Goal: Check status: Check status

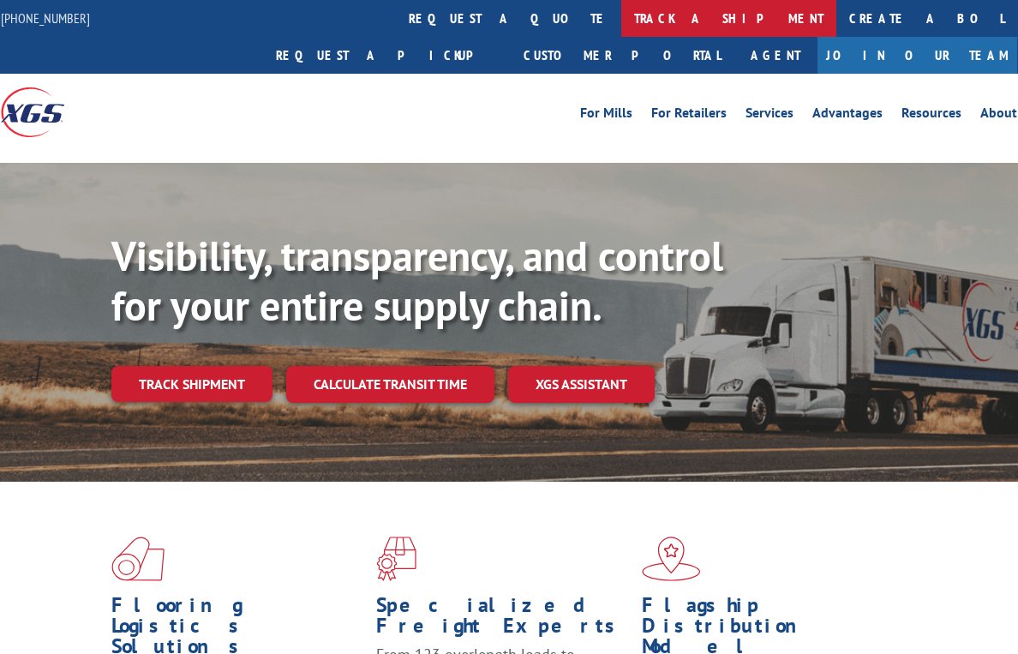
click at [621, 20] on link "track a shipment" at bounding box center [728, 18] width 215 height 37
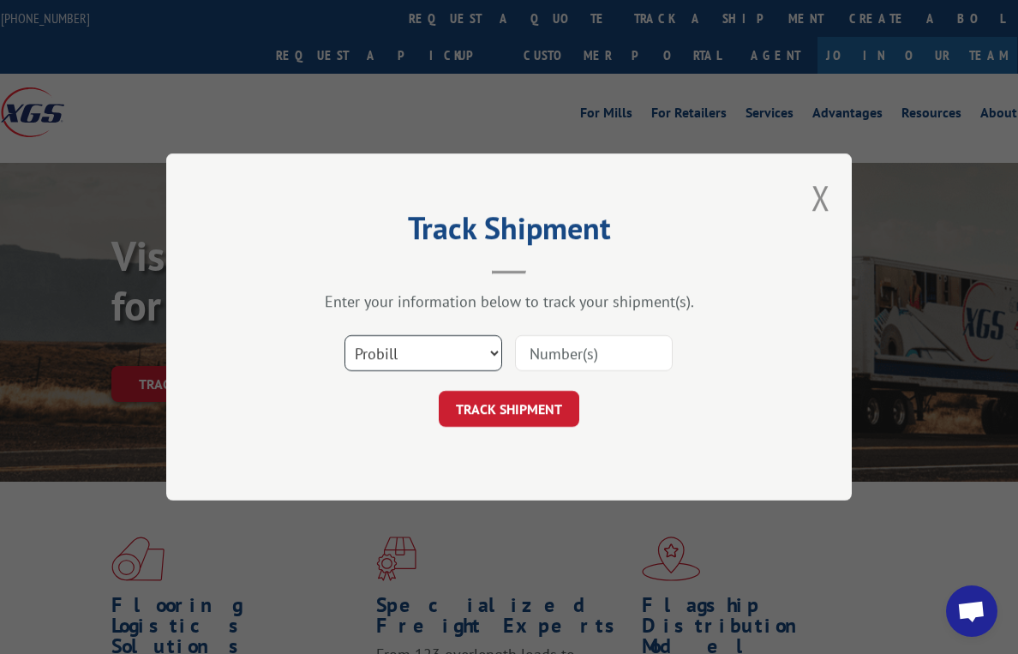
scroll to position [32, 0]
click at [368, 348] on select "Select category... Probill BOL PO" at bounding box center [423, 353] width 158 height 36
select select "bol"
click at [344, 335] on select "Select category... Probill BOL PO" at bounding box center [423, 353] width 158 height 36
click at [619, 348] on input at bounding box center [594, 353] width 158 height 36
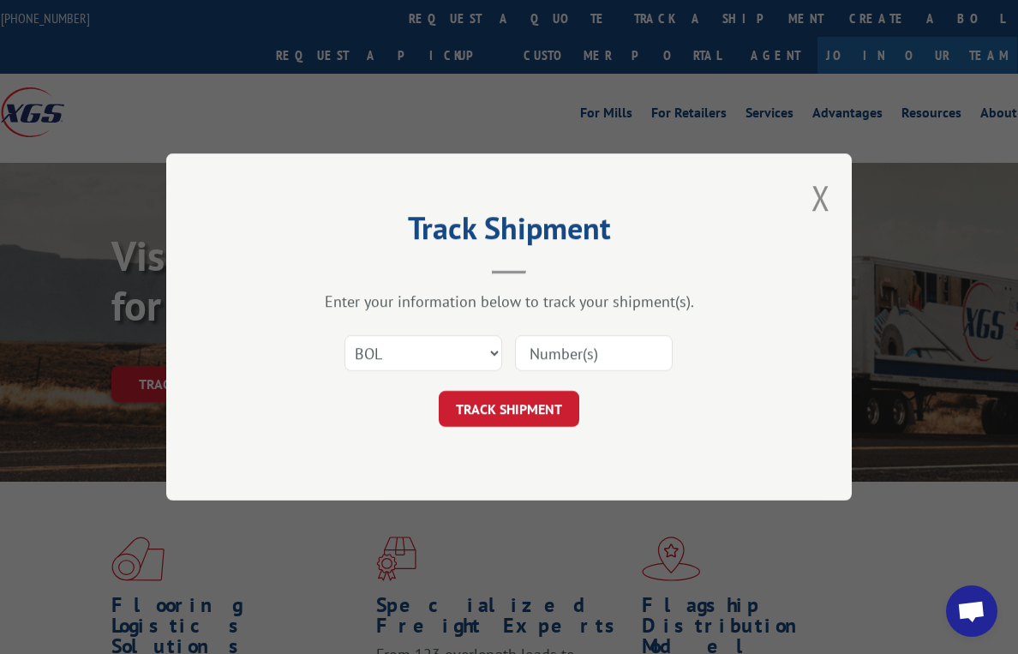
paste input "098405"
type input "098405"
click at [498, 406] on button "TRACK SHIPMENT" at bounding box center [509, 409] width 141 height 36
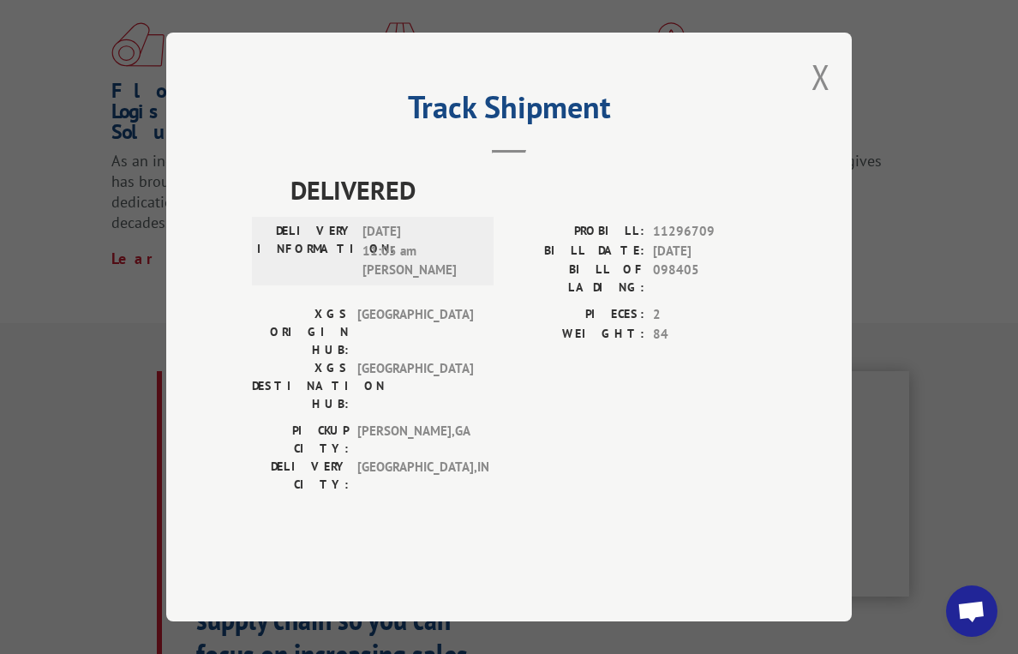
scroll to position [0, 0]
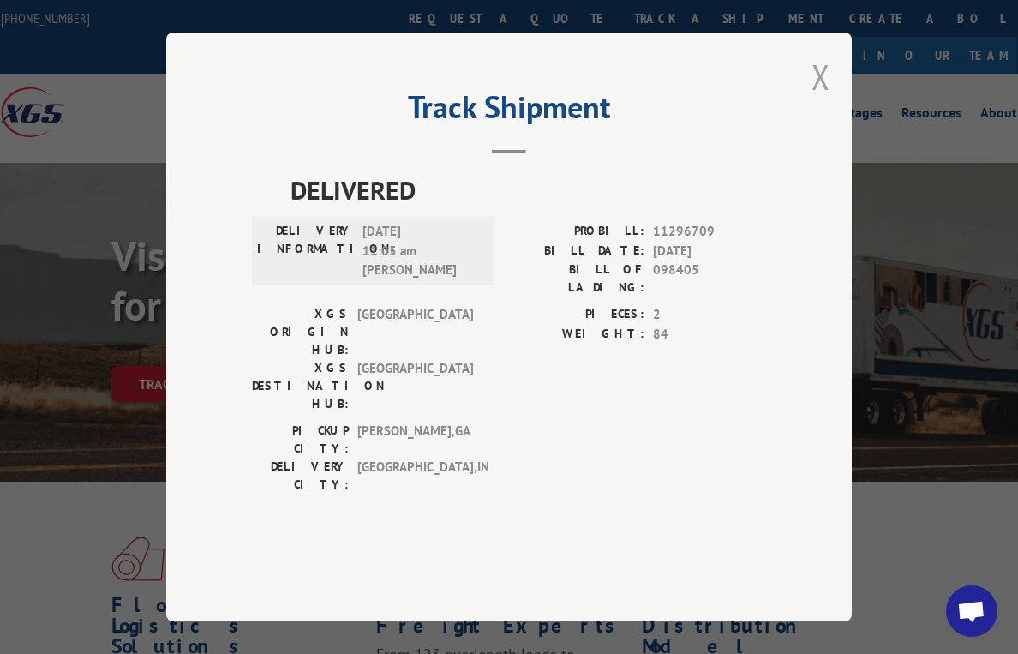
click at [818, 99] on button "Close modal" at bounding box center [820, 76] width 19 height 45
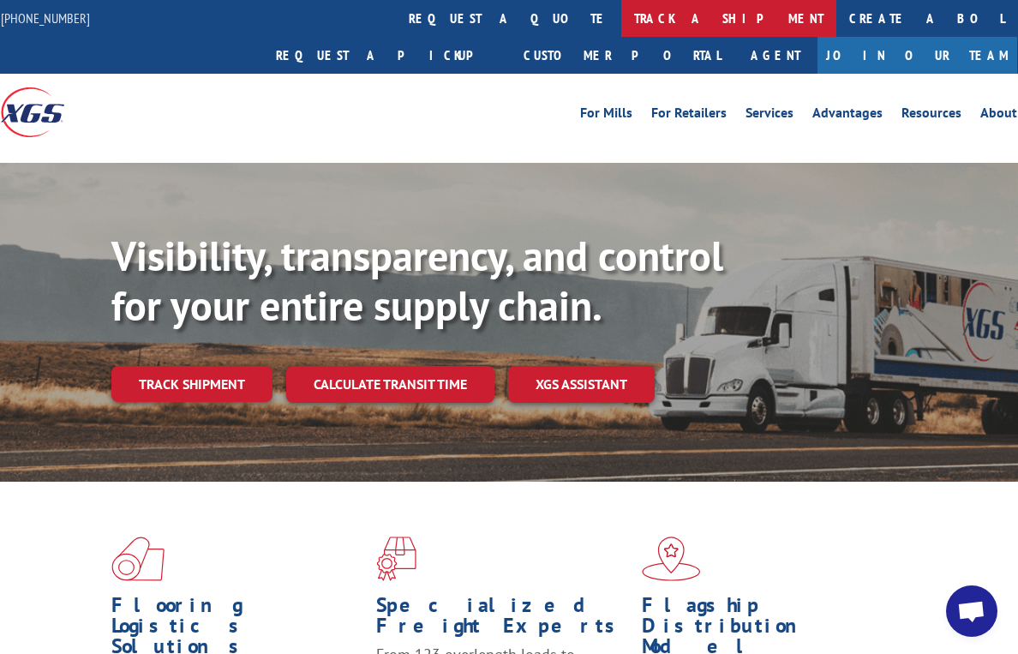
click at [621, 9] on link "track a shipment" at bounding box center [728, 18] width 215 height 37
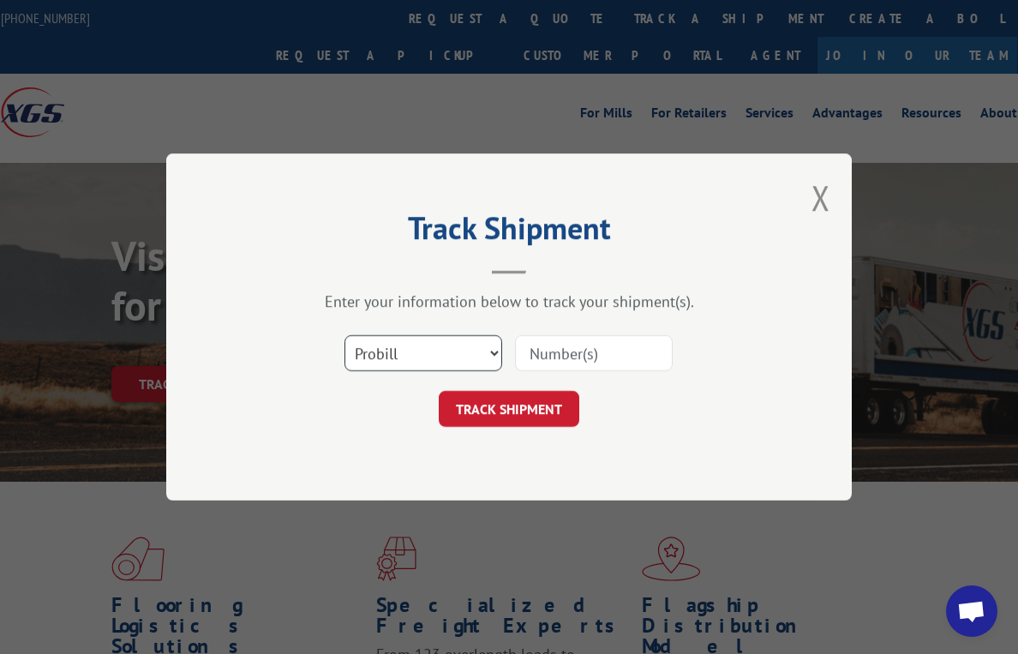
click at [376, 355] on select "Select category... Probill BOL PO" at bounding box center [423, 353] width 158 height 36
select select "bol"
click at [344, 335] on select "Select category... Probill BOL PO" at bounding box center [423, 353] width 158 height 36
click at [553, 356] on input at bounding box center [594, 353] width 158 height 36
type input "0498405"
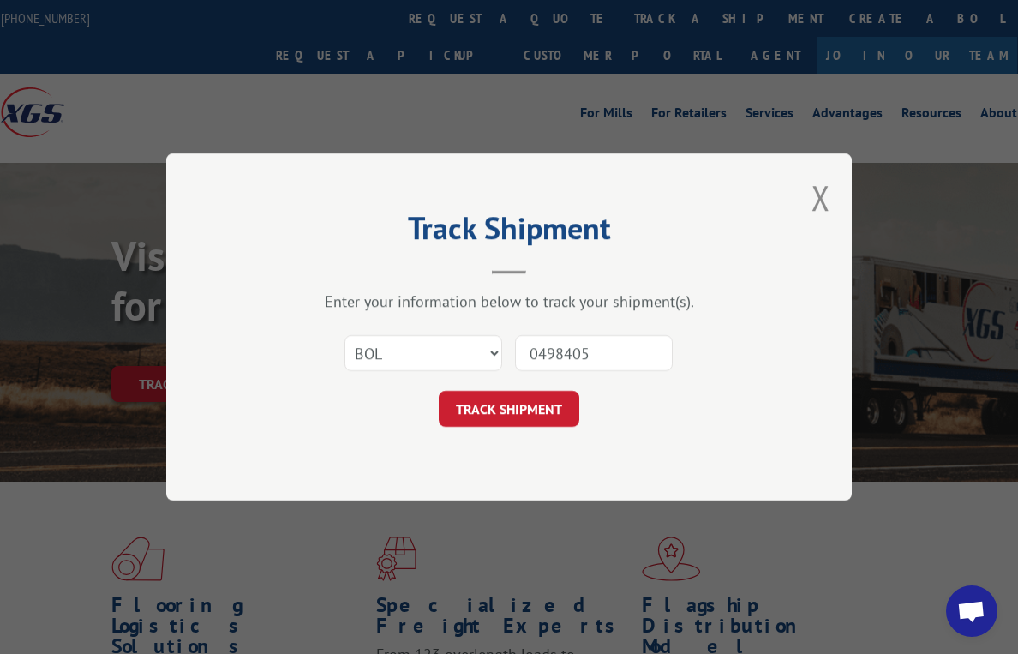
click button "TRACK SHIPMENT" at bounding box center [509, 409] width 141 height 36
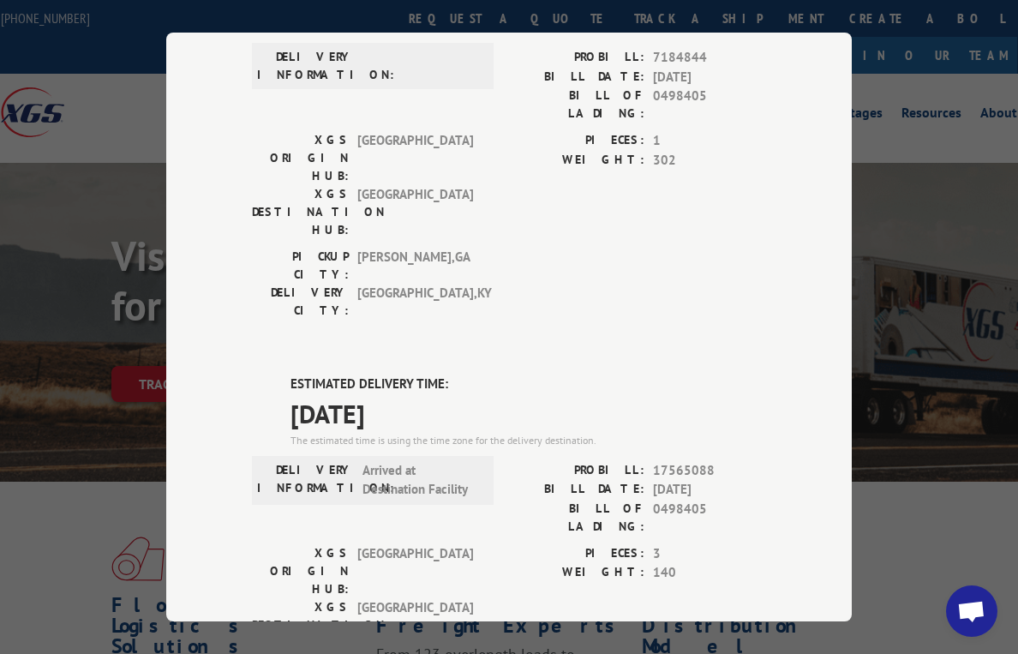
scroll to position [550, 0]
